Goal: Find specific page/section

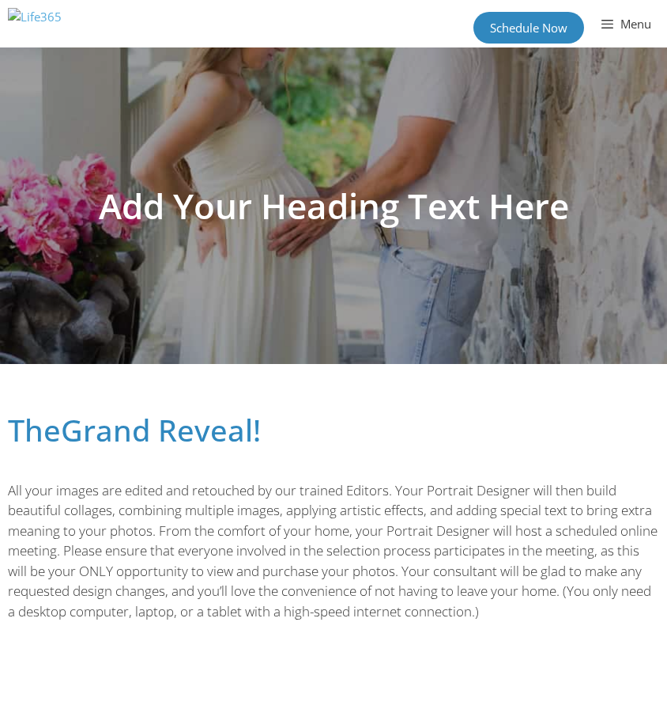
click at [601, 24] on button "Menu" at bounding box center [625, 23] width 83 height 47
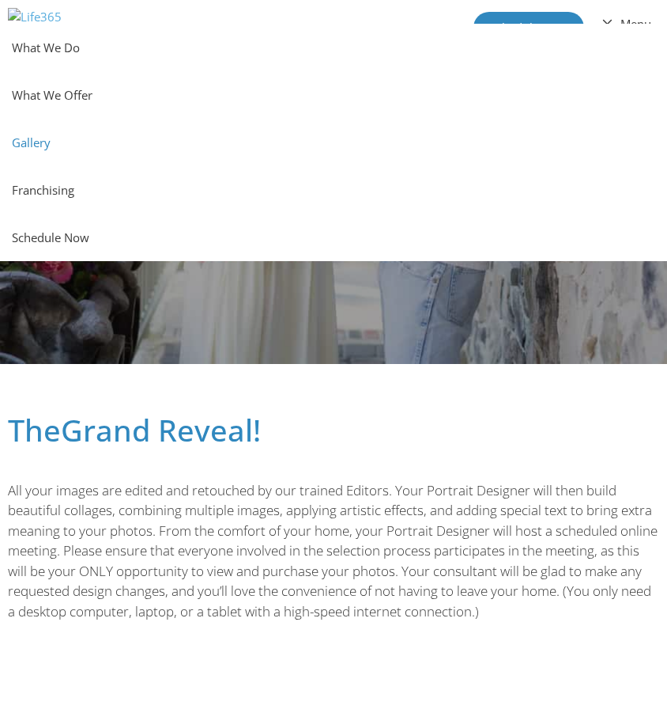
click at [56, 146] on link "Gallery" at bounding box center [333, 142] width 667 height 47
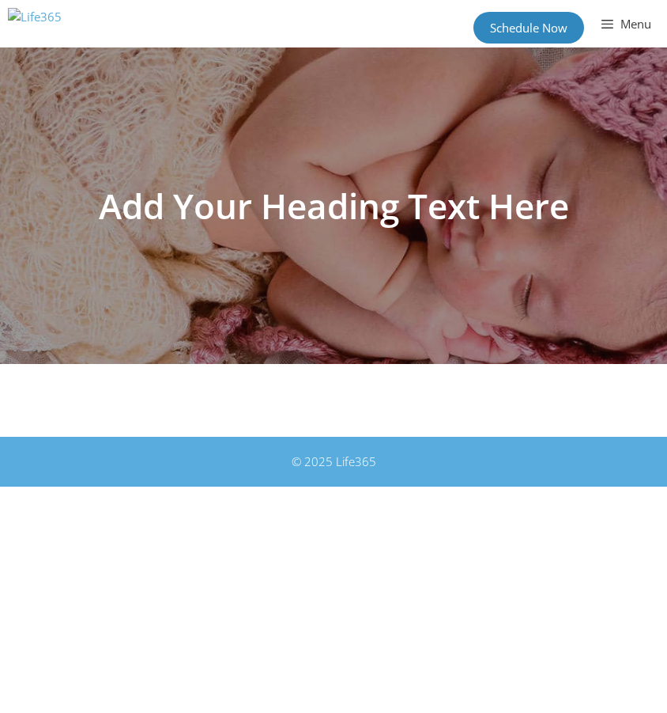
drag, startPoint x: 225, startPoint y: 483, endPoint x: 239, endPoint y: 212, distance: 271.6
click at [239, 214] on body "Skip to content Menu What We Do What We Offer Gallery Franchising Schedule Now …" at bounding box center [333, 243] width 667 height 486
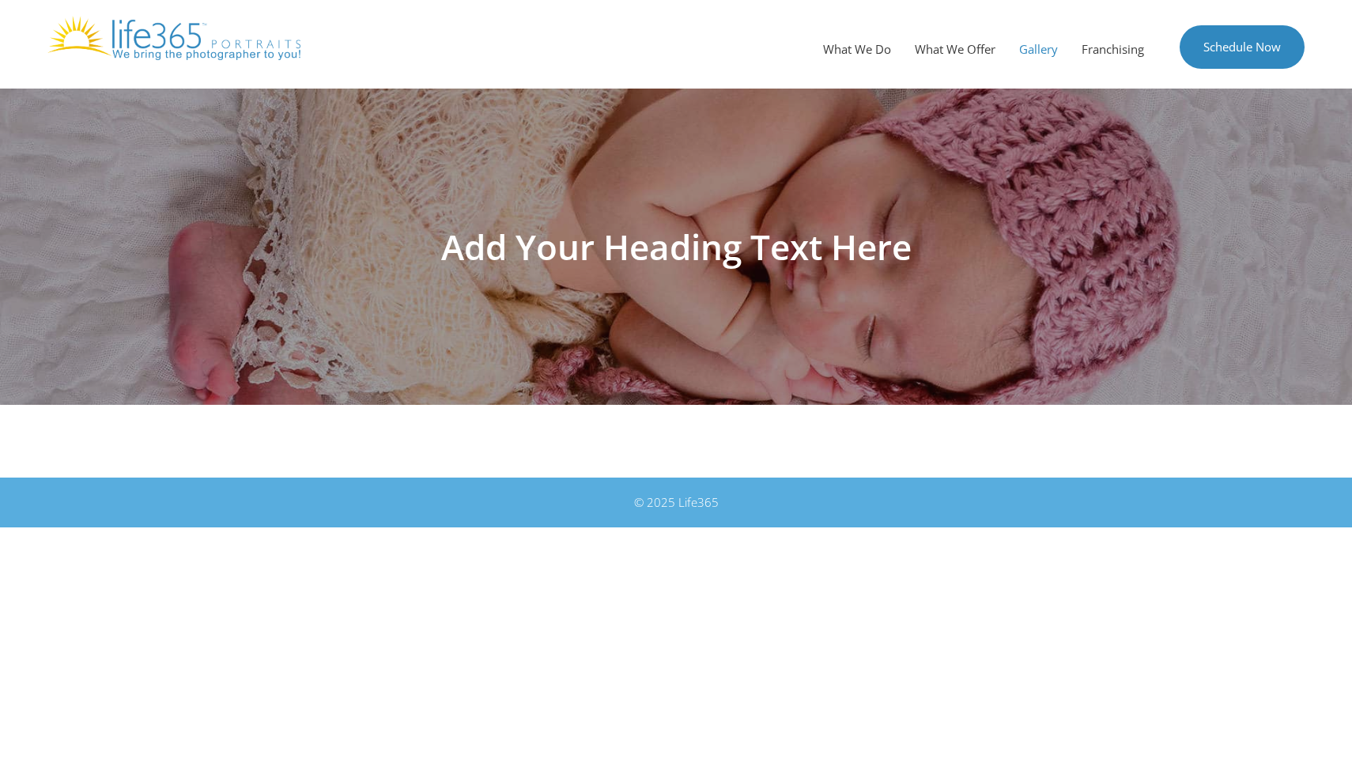
click at [667, 134] on div "Add Your Heading Text Here" at bounding box center [676, 247] width 902 height 316
click at [130, 51] on img at bounding box center [173, 38] width 253 height 44
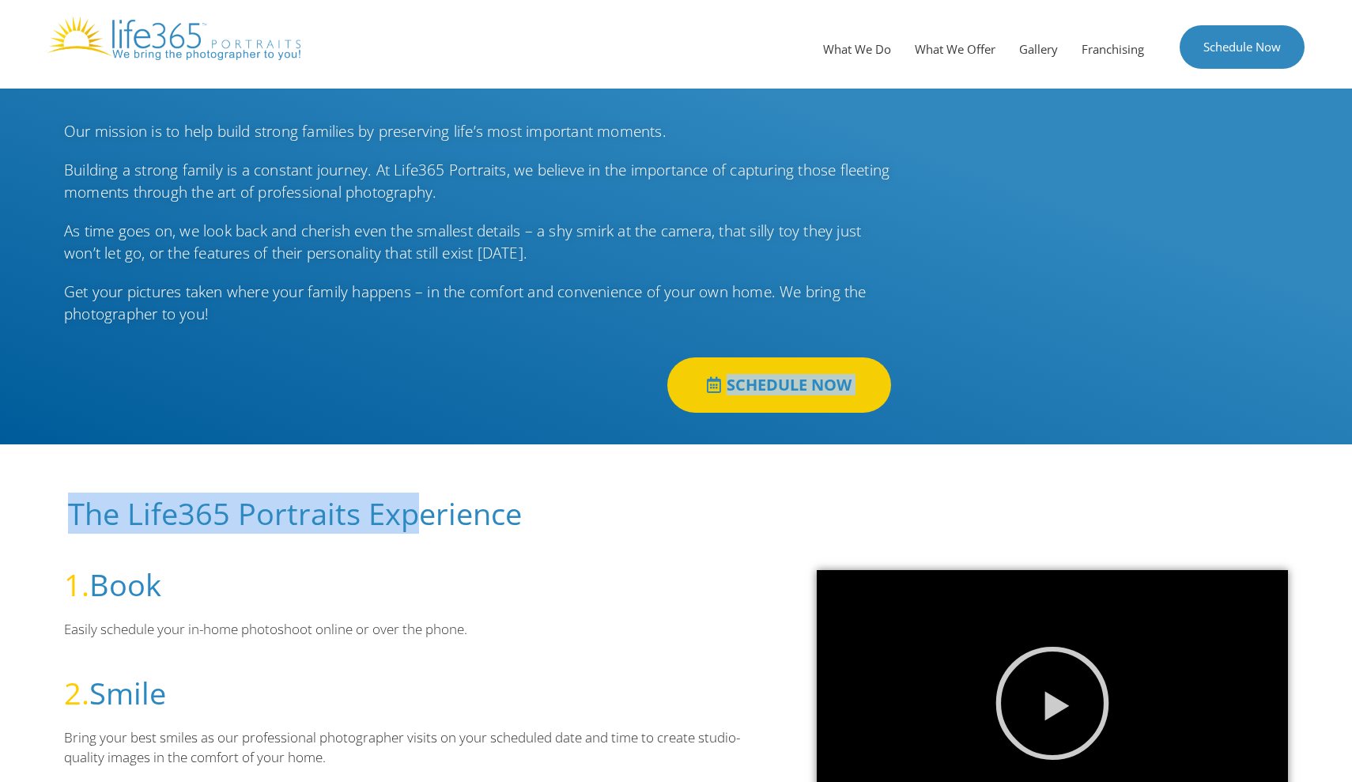
drag, startPoint x: 423, startPoint y: 513, endPoint x: 447, endPoint y: 42, distance: 471.9
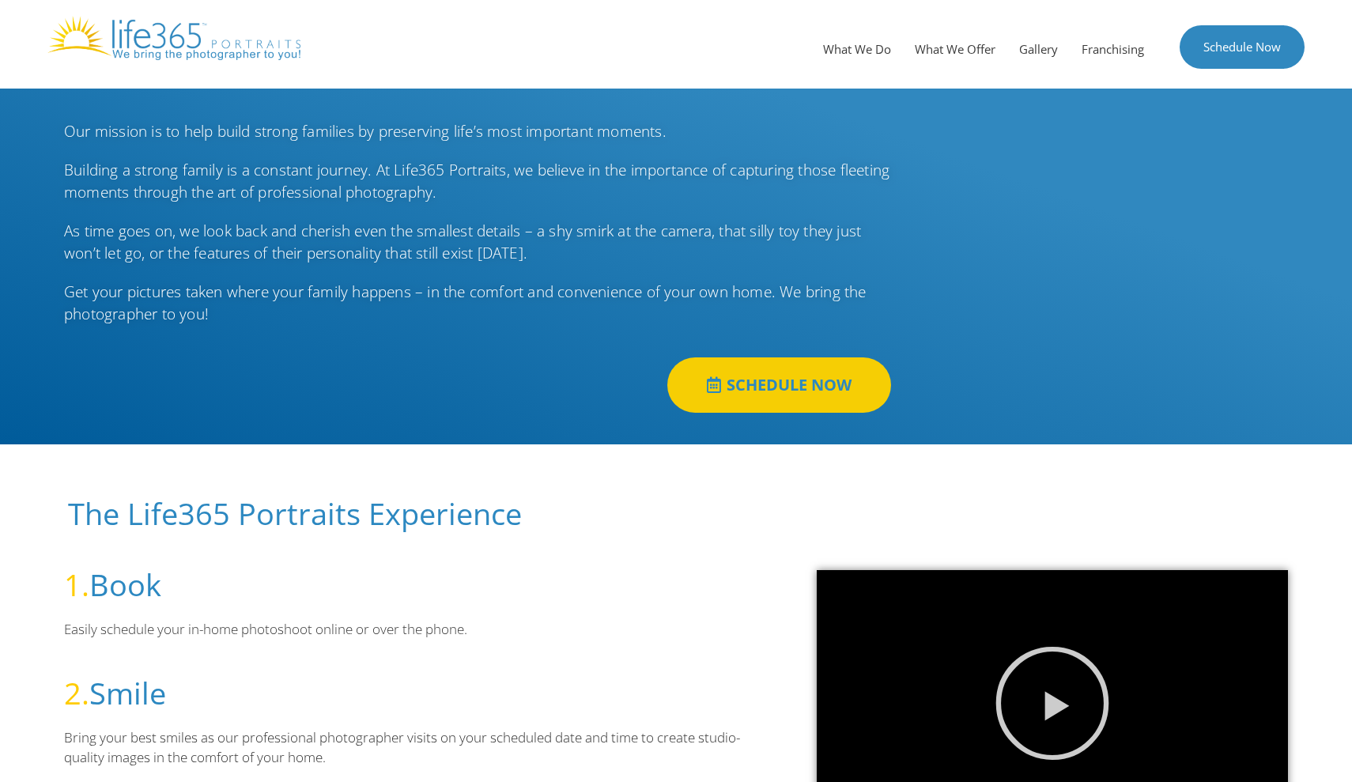
click at [504, 474] on div "The Life365 Portraits Experience 1. Book Easily schedule your in-home photoshoo…" at bounding box center [416, 703] width 753 height 471
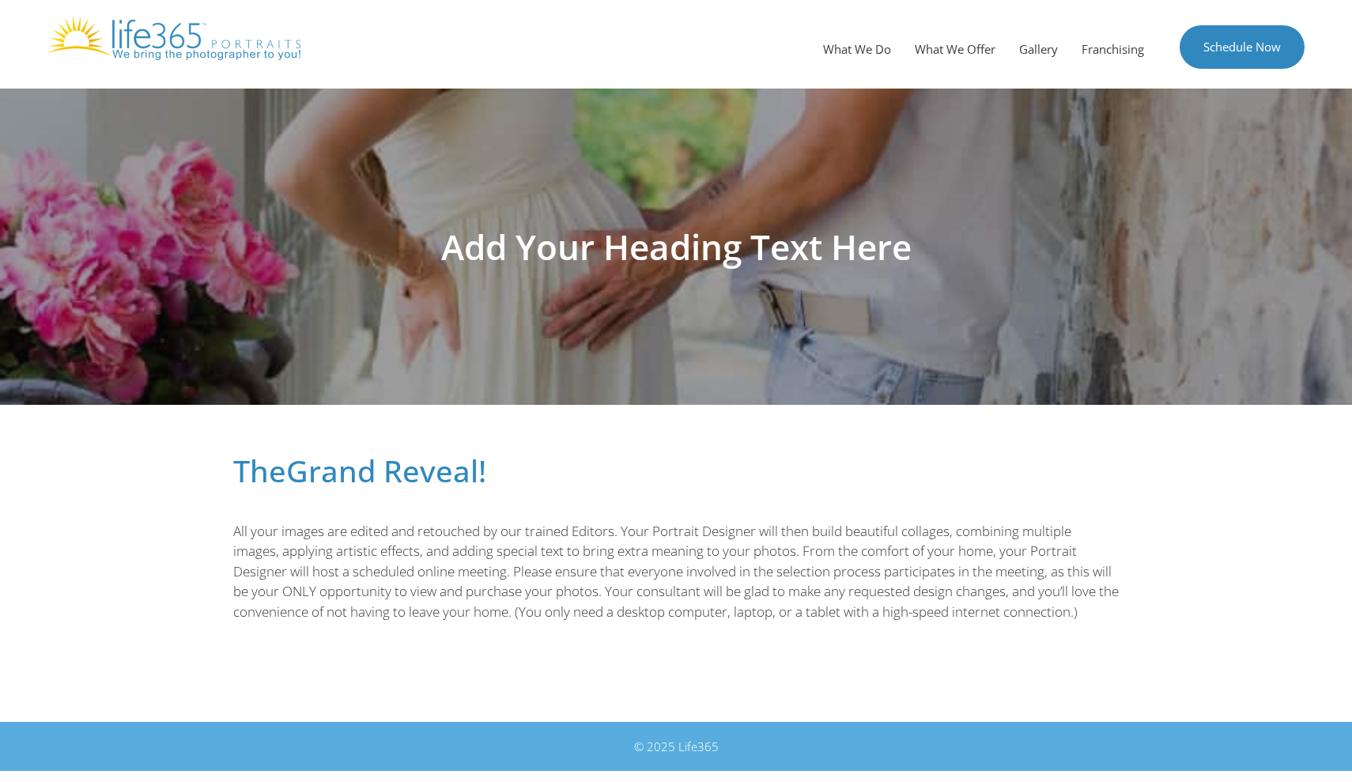
click at [534, 220] on div "Add Your Heading Text Here" at bounding box center [676, 247] width 902 height 316
click at [533, 249] on h1 "Add Your Heading Text Here" at bounding box center [676, 246] width 886 height 35
click at [531, 251] on h1 "Add Your Heading Text Here" at bounding box center [676, 246] width 886 height 35
